Goal: Share content

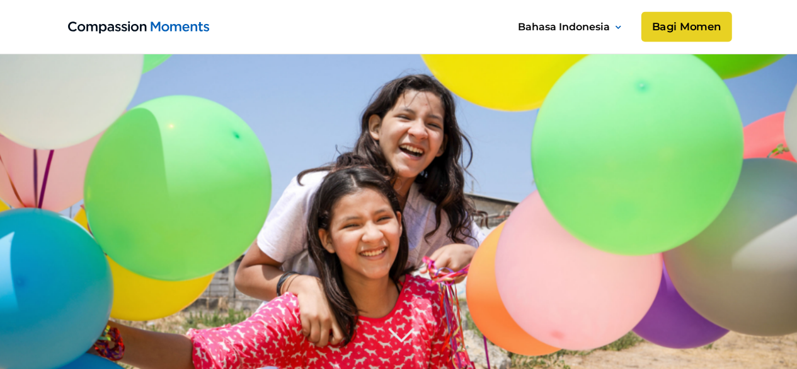
click at [718, 27] on link "Bagi Momen" at bounding box center [686, 27] width 91 height 30
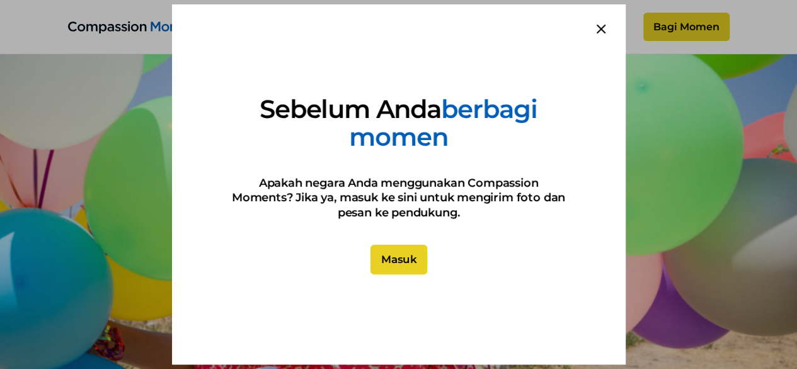
click at [398, 263] on link "Masuk" at bounding box center [398, 259] width 57 height 30
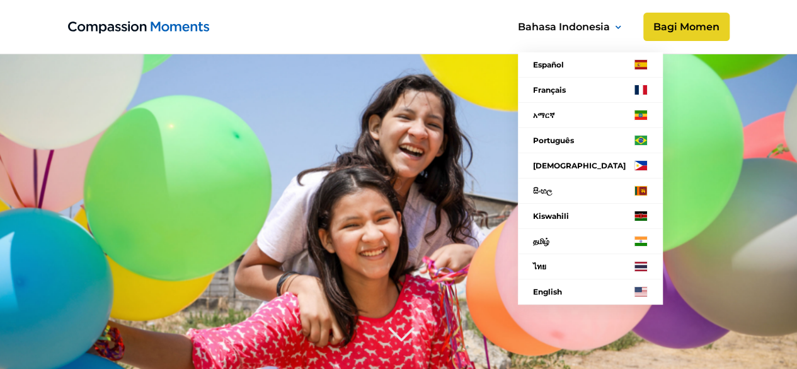
click at [566, 30] on div "Bahasa Indonesia" at bounding box center [564, 26] width 92 height 17
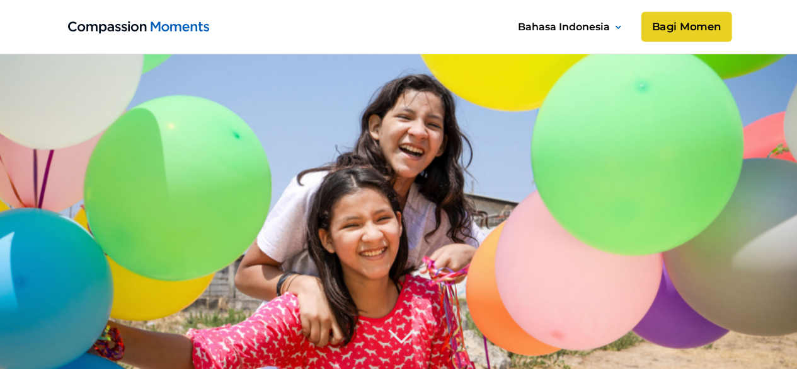
click at [682, 22] on link "Bagi Momen" at bounding box center [686, 27] width 91 height 30
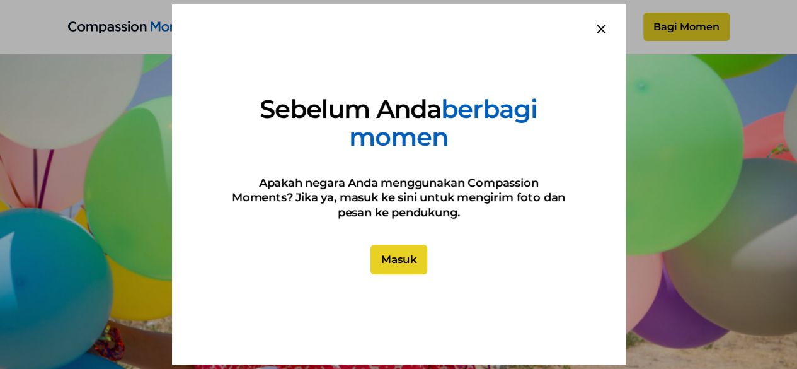
click at [402, 252] on link "Masuk" at bounding box center [398, 259] width 57 height 30
